Goal: Information Seeking & Learning: Learn about a topic

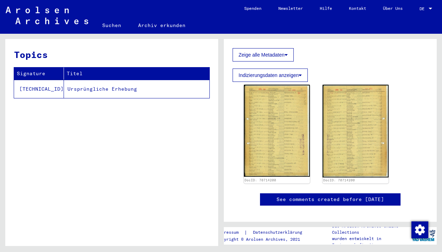
scroll to position [127, 0]
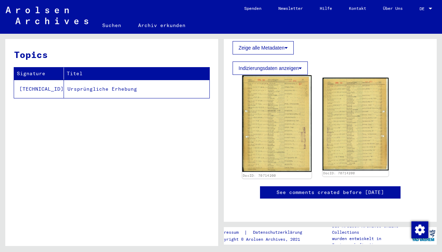
click at [283, 106] on img at bounding box center [276, 123] width 69 height 97
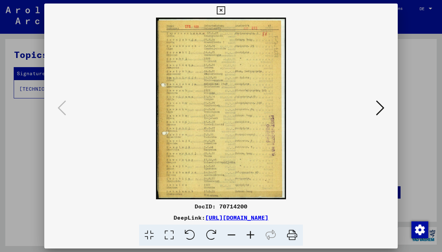
click at [244, 232] on icon at bounding box center [250, 235] width 19 height 21
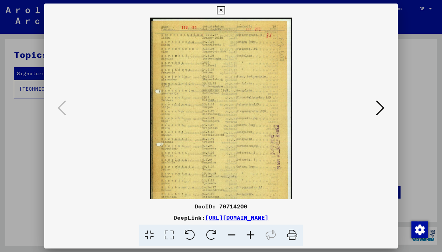
click at [244, 232] on icon at bounding box center [250, 235] width 19 height 21
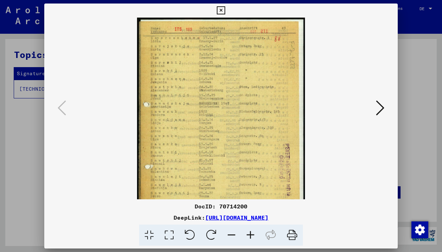
click at [244, 232] on icon at bounding box center [250, 235] width 19 height 21
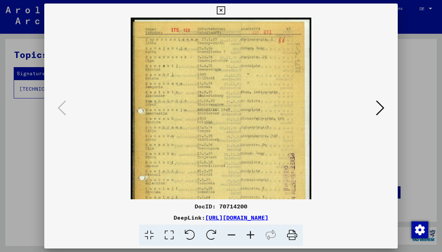
click at [244, 232] on icon at bounding box center [250, 235] width 19 height 21
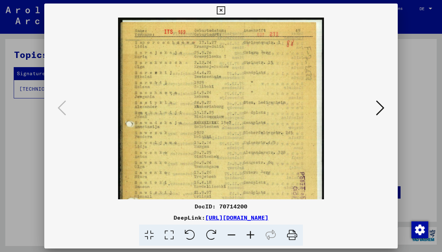
click at [244, 232] on icon at bounding box center [250, 235] width 19 height 21
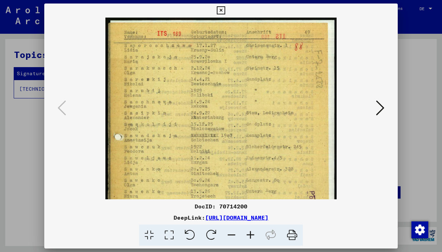
click at [244, 232] on icon at bounding box center [250, 235] width 19 height 21
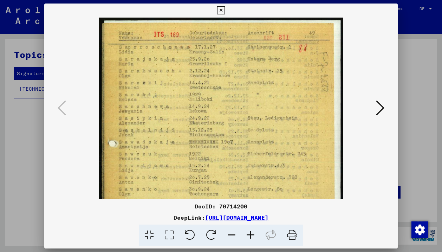
click at [244, 232] on icon at bounding box center [250, 235] width 19 height 21
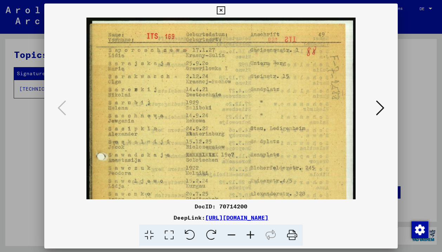
click at [244, 232] on icon at bounding box center [250, 235] width 19 height 21
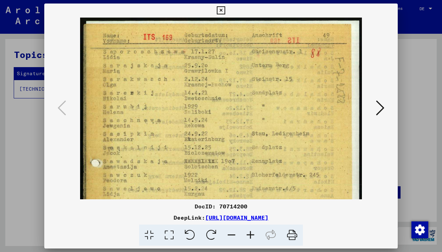
click at [244, 232] on icon at bounding box center [250, 235] width 19 height 21
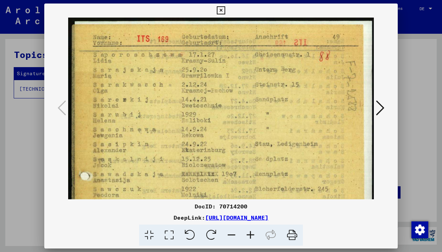
click at [244, 232] on icon at bounding box center [250, 235] width 19 height 21
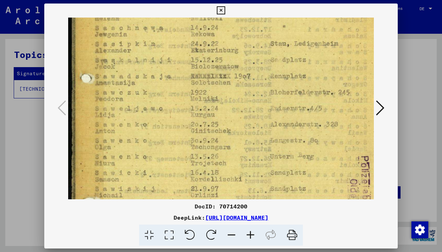
drag, startPoint x: 271, startPoint y: 138, endPoint x: 271, endPoint y: 33, distance: 105.4
click at [271, 33] on img at bounding box center [234, 138] width 332 height 463
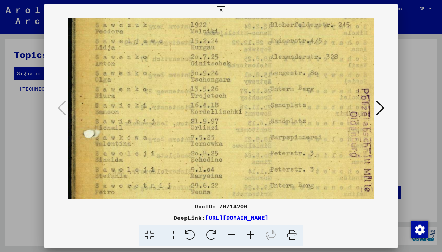
scroll to position [181, 0]
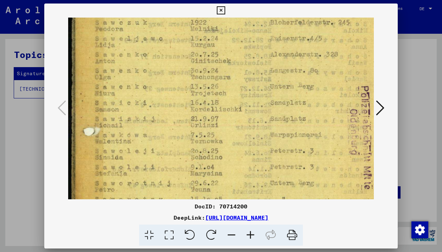
drag, startPoint x: 279, startPoint y: 124, endPoint x: 279, endPoint y: 54, distance: 69.6
click at [279, 54] on img at bounding box center [234, 68] width 332 height 463
click at [309, 153] on img at bounding box center [234, 68] width 332 height 463
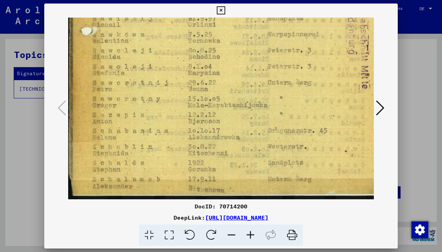
scroll to position [281, 2]
drag, startPoint x: 309, startPoint y: 153, endPoint x: 307, endPoint y: 35, distance: 118.1
click at [377, 104] on icon at bounding box center [380, 107] width 8 height 17
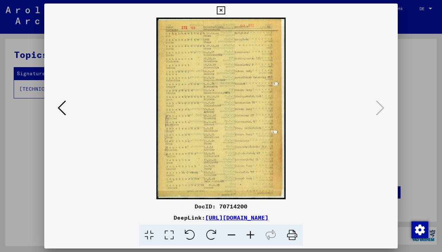
scroll to position [0, 0]
click at [256, 233] on icon at bounding box center [250, 235] width 19 height 21
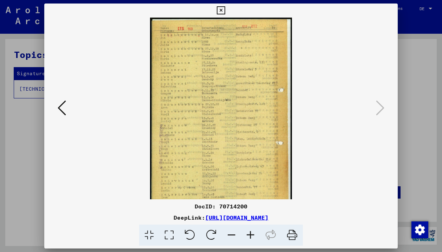
click at [256, 233] on icon at bounding box center [250, 235] width 19 height 21
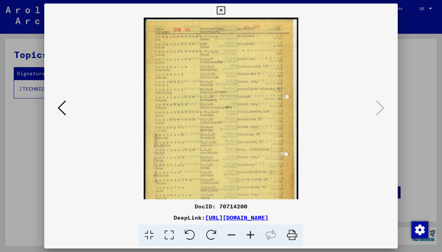
click at [256, 233] on icon at bounding box center [250, 235] width 19 height 21
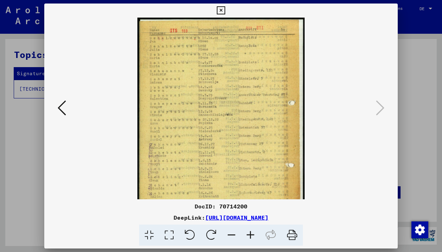
click at [256, 233] on icon at bounding box center [250, 235] width 19 height 21
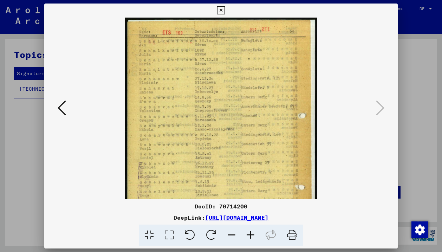
click at [256, 233] on icon at bounding box center [250, 235] width 19 height 21
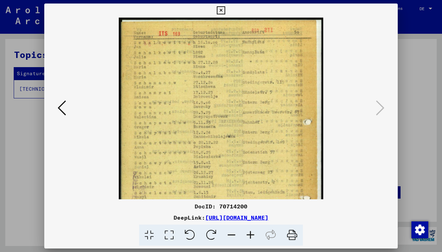
click at [256, 233] on icon at bounding box center [250, 235] width 19 height 21
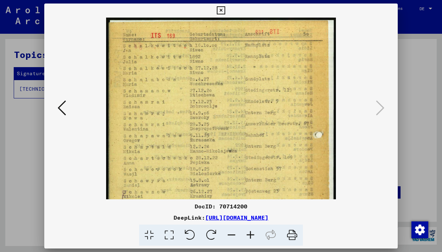
click at [256, 233] on icon at bounding box center [250, 235] width 19 height 21
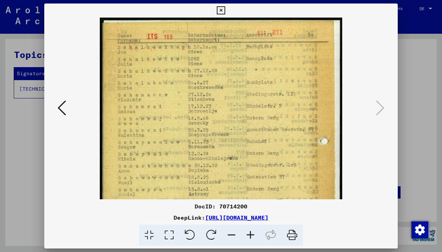
click at [256, 233] on icon at bounding box center [250, 235] width 19 height 21
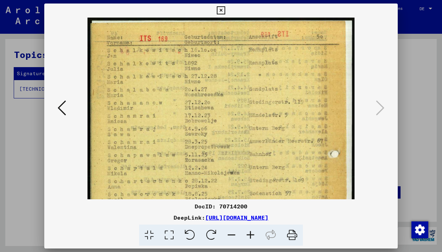
click at [256, 233] on icon at bounding box center [250, 235] width 19 height 21
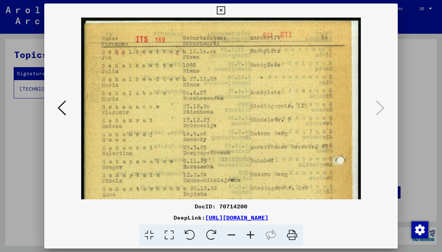
click at [256, 233] on icon at bounding box center [250, 235] width 19 height 21
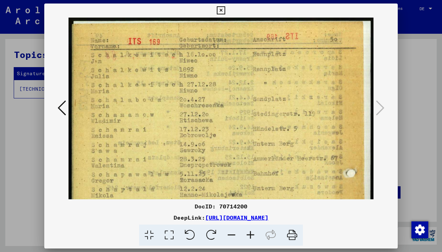
click at [256, 233] on icon at bounding box center [250, 235] width 19 height 21
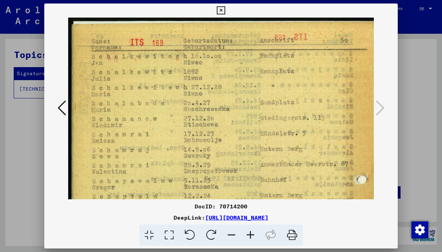
click at [256, 233] on icon at bounding box center [250, 235] width 19 height 21
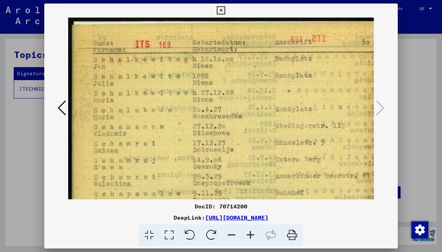
click at [256, 233] on icon at bounding box center [250, 235] width 19 height 21
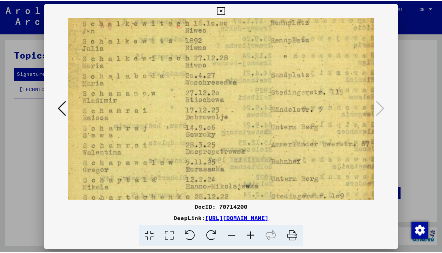
scroll to position [38, 11]
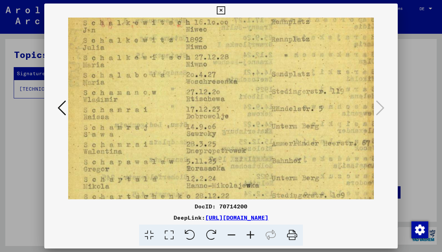
drag, startPoint x: 302, startPoint y: 161, endPoint x: 290, endPoint y: 123, distance: 40.1
click at [291, 123] on img at bounding box center [234, 228] width 355 height 498
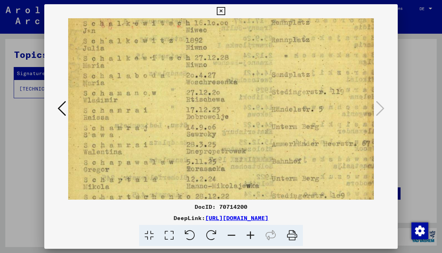
click at [304, 123] on img at bounding box center [234, 229] width 355 height 498
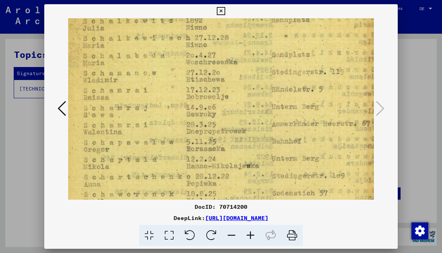
scroll to position [80, 11]
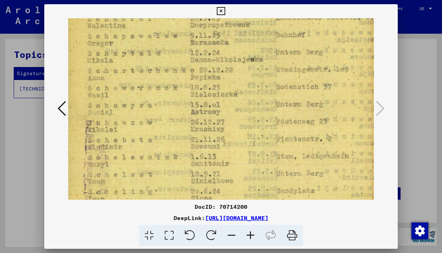
drag, startPoint x: 304, startPoint y: 123, endPoint x: 308, endPoint y: -4, distance: 126.6
click at [308, 0] on html "Suchen Archiv erkunden Spenden Newsletter Hilfe Kontakt Über Uns Suchen Archiv …" at bounding box center [221, 126] width 442 height 253
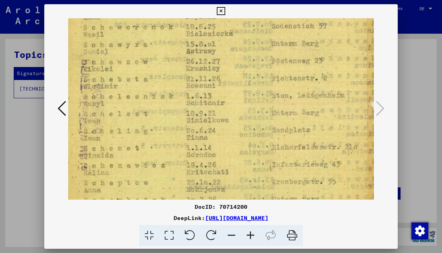
drag, startPoint x: 302, startPoint y: 104, endPoint x: 297, endPoint y: 45, distance: 59.6
click at [297, 43] on img at bounding box center [233, 42] width 355 height 498
click at [325, 170] on img at bounding box center [233, 41] width 355 height 498
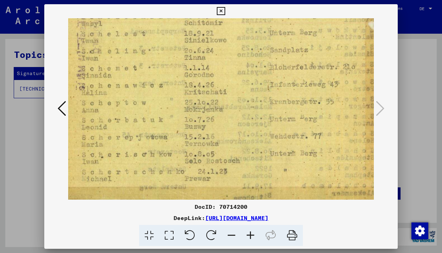
scroll to position [308, 14]
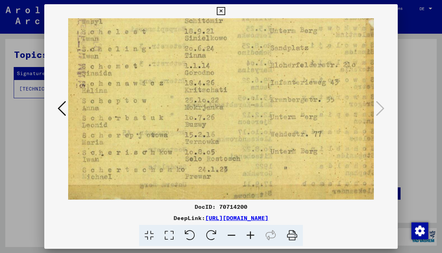
drag, startPoint x: 325, startPoint y: 170, endPoint x: 324, endPoint y: 89, distance: 81.9
